Goal: Task Accomplishment & Management: Manage account settings

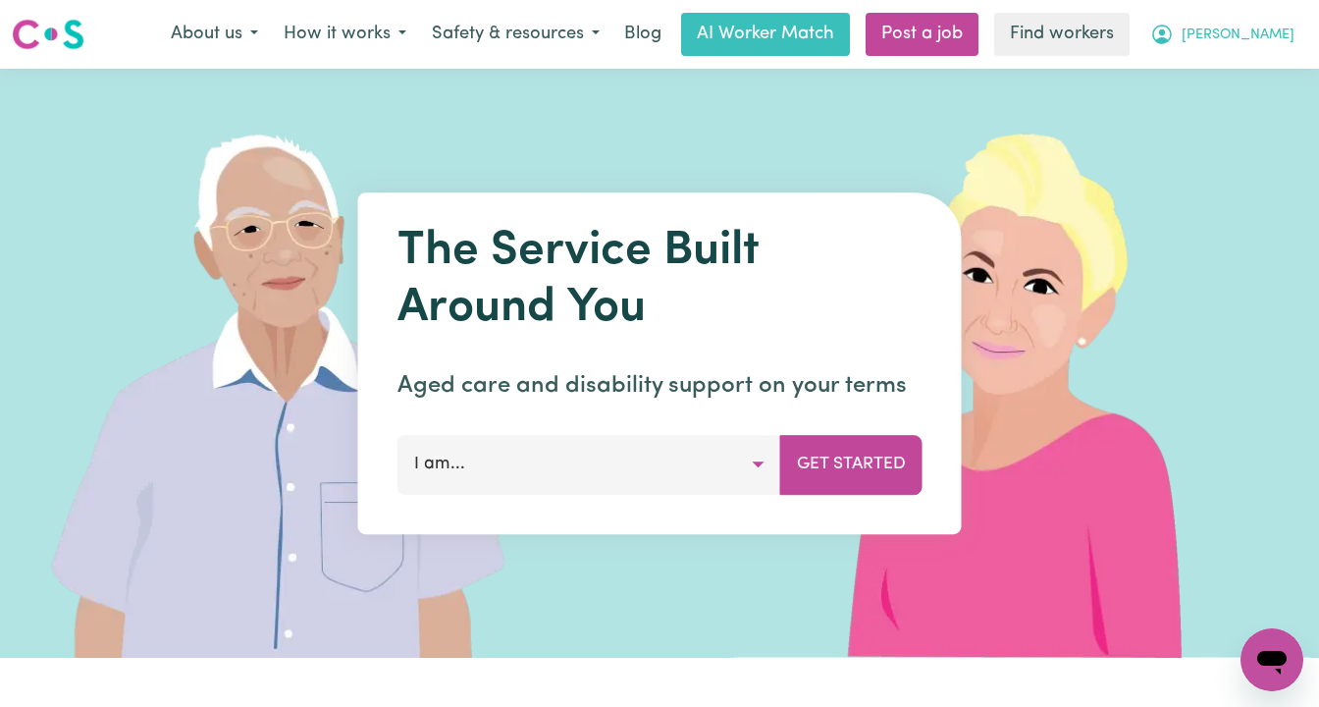
click at [1263, 40] on span "[PERSON_NAME]" at bounding box center [1238, 36] width 113 height 22
click at [1218, 120] on link "Logout" at bounding box center [1228, 112] width 155 height 37
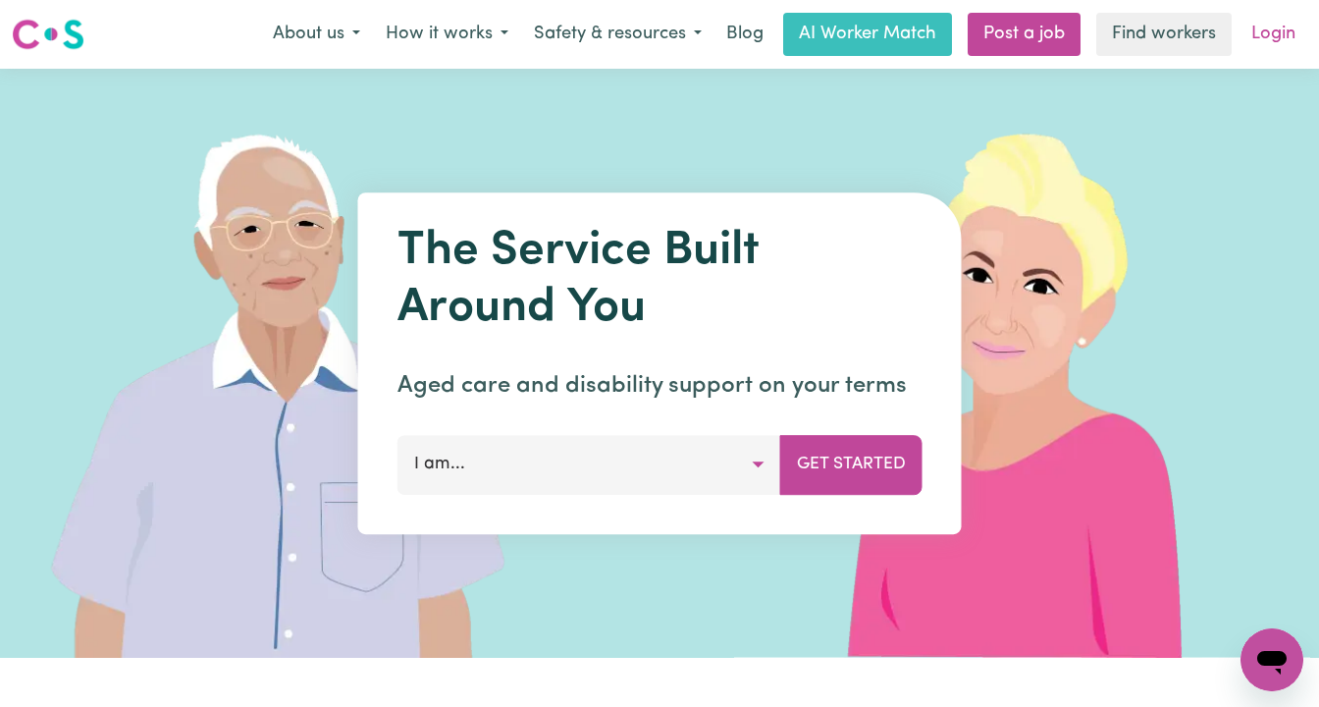
click at [1274, 33] on link "Login" at bounding box center [1274, 34] width 68 height 43
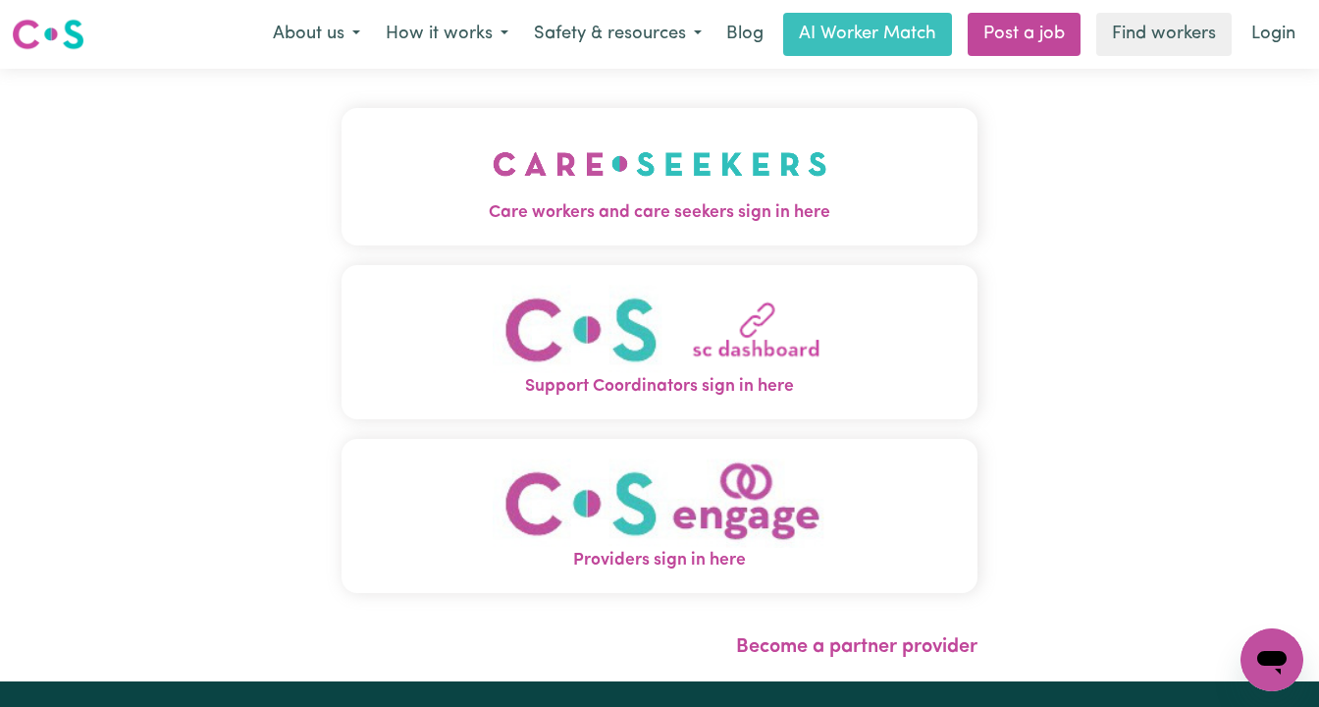
click at [624, 170] on img "Care workers and care seekers sign in here" at bounding box center [660, 164] width 335 height 73
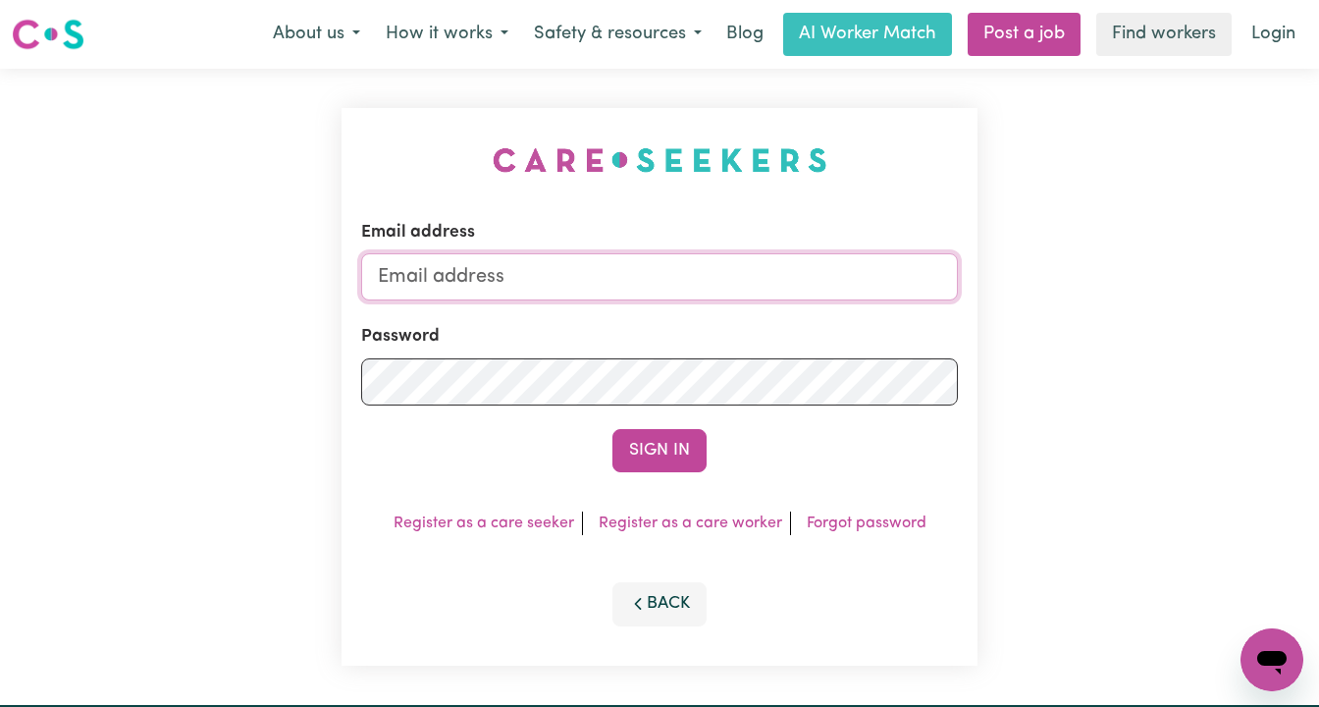
click at [646, 259] on input "Email address" at bounding box center [659, 276] width 597 height 47
type input "[EMAIL_ADDRESS][DOMAIN_NAME]"
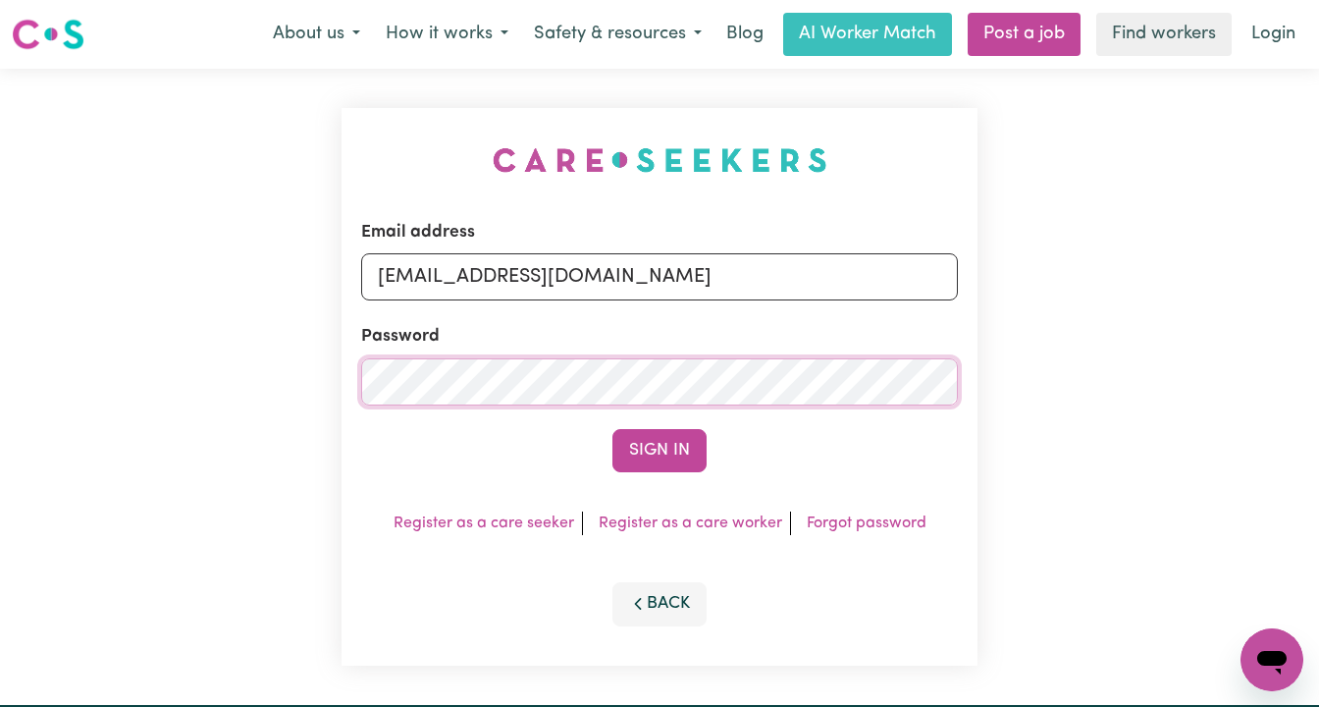
click at [612, 429] on button "Sign In" at bounding box center [659, 450] width 94 height 43
